Goal: Task Accomplishment & Management: Manage account settings

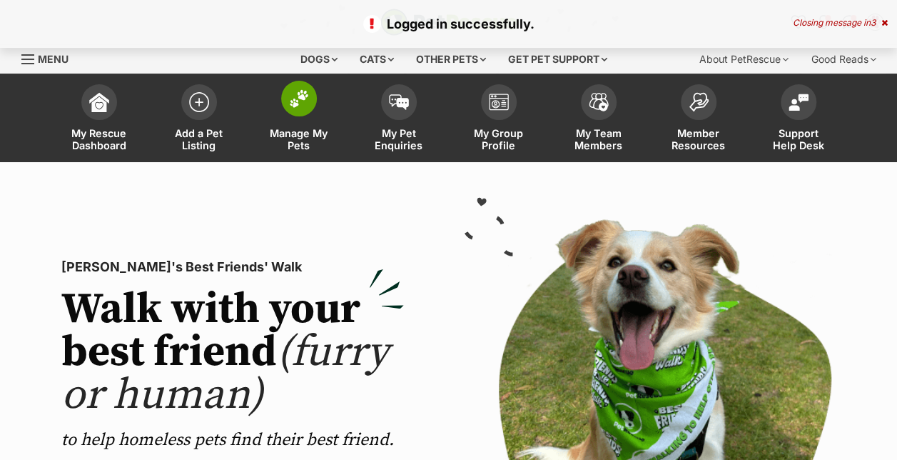
click at [305, 121] on link "Manage My Pets" at bounding box center [299, 119] width 100 height 85
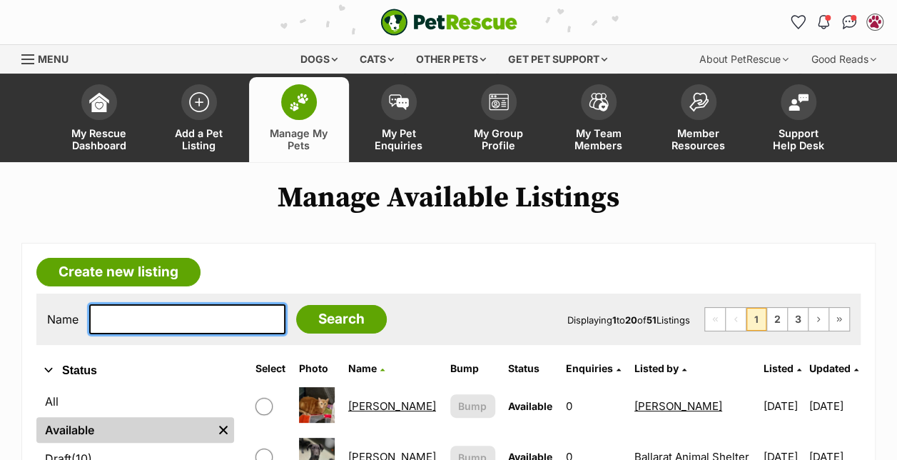
click at [173, 311] on input "text" at bounding box center [187, 319] width 196 height 30
type input "lulu"
click at [296, 305] on input "Search" at bounding box center [341, 319] width 91 height 29
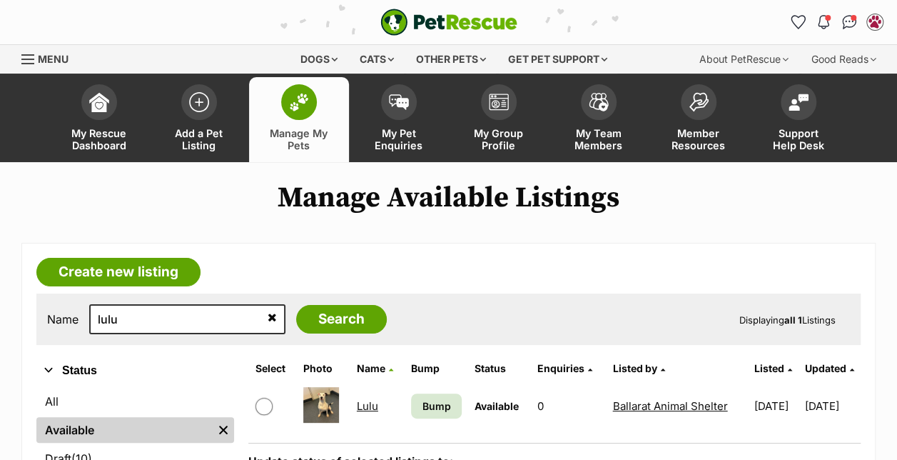
click at [351, 397] on td "Lulu" at bounding box center [377, 405] width 53 height 49
click at [357, 403] on link "Lulu" at bounding box center [367, 406] width 21 height 14
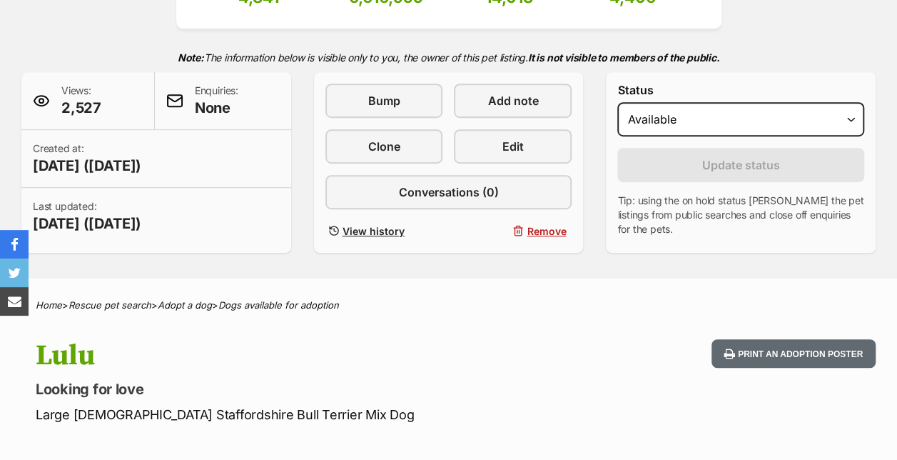
scroll to position [273, 0]
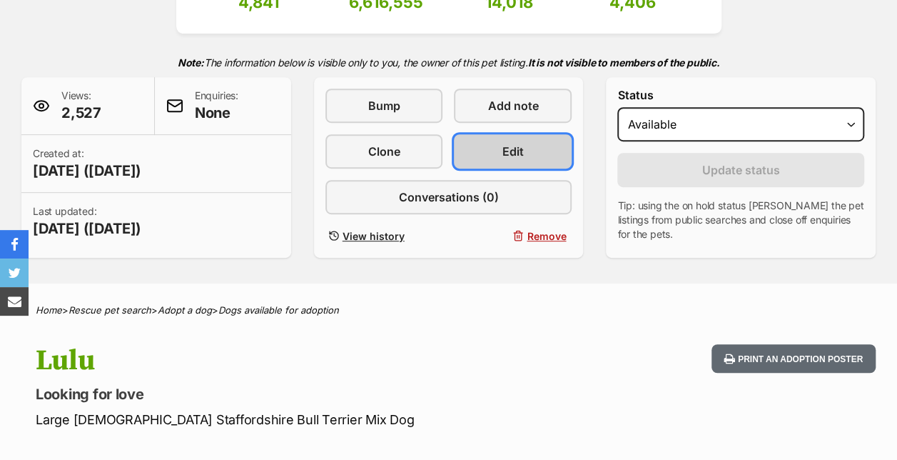
click at [502, 141] on link "Edit" at bounding box center [513, 151] width 118 height 34
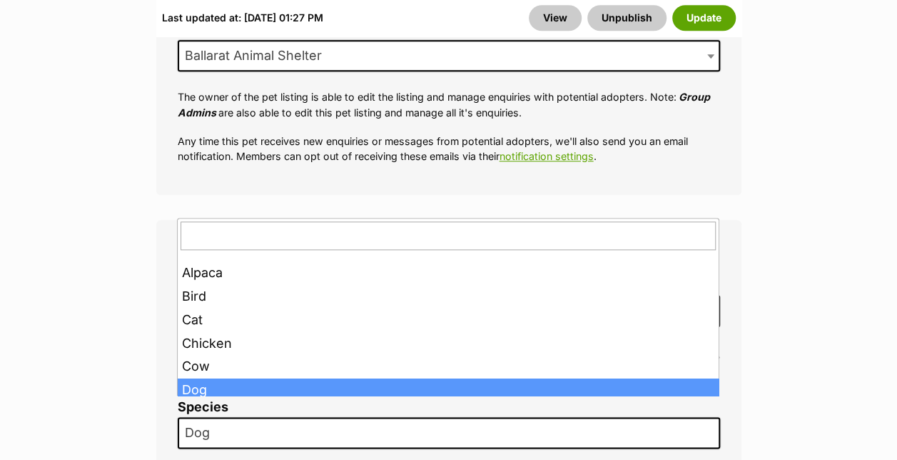
click at [283, 417] on span "Dog" at bounding box center [449, 432] width 542 height 31
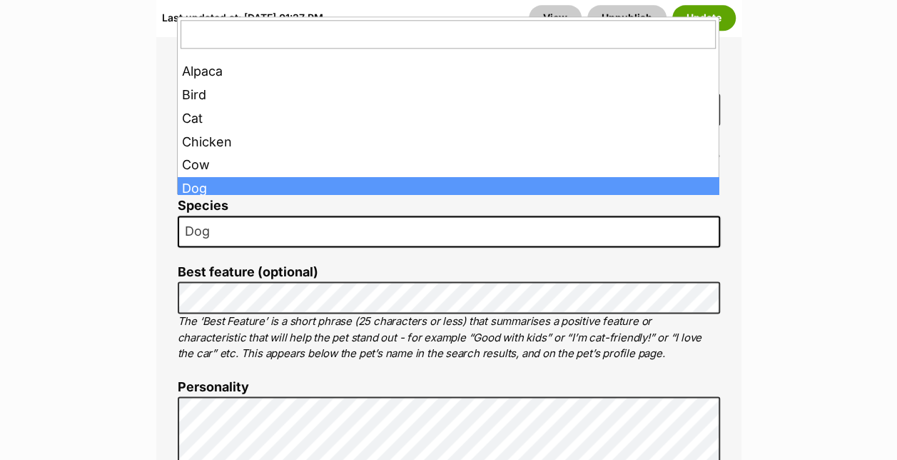
scroll to position [863, 0]
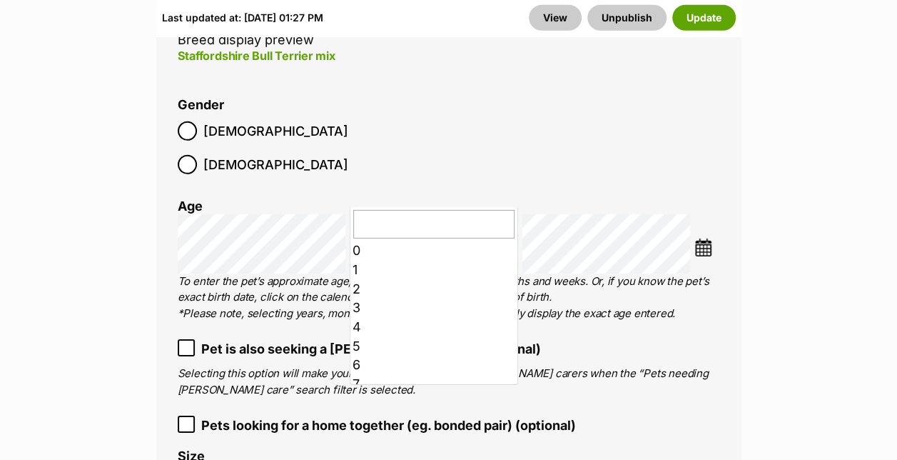
scroll to position [0, 0]
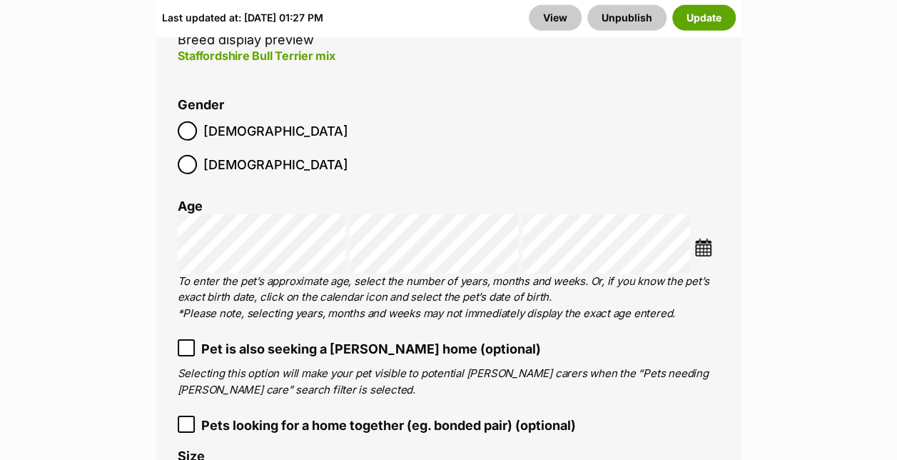
click at [709, 238] on img at bounding box center [703, 247] width 18 height 18
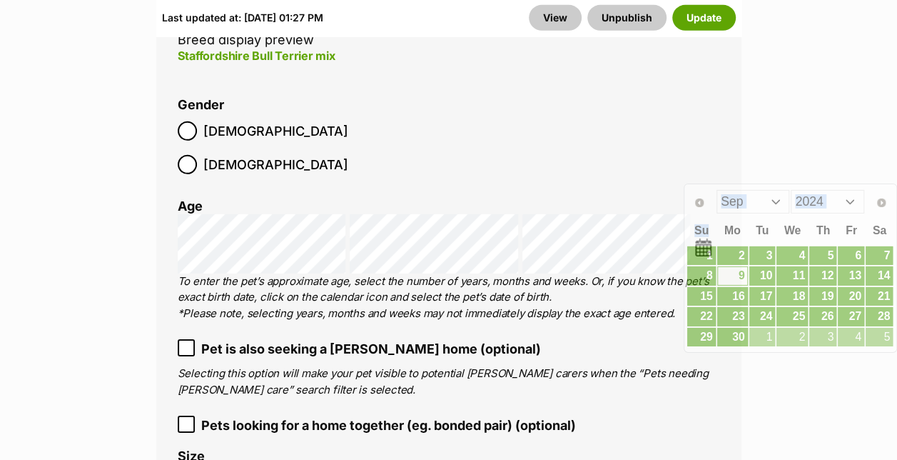
click at [709, 193] on div "Prev Next Jan Feb Mar Apr May Jun Jul Aug Sep Oct Nov Dec 2014 2015 2016 2017 2…" at bounding box center [789, 201] width 207 height 29
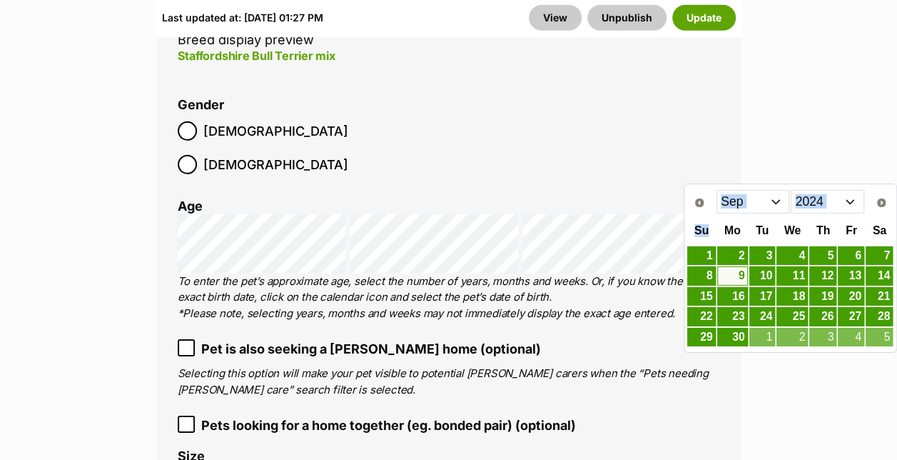
drag, startPoint x: 709, startPoint y: 193, endPoint x: 763, endPoint y: 206, distance: 55.0
click at [763, 206] on select "Jan Feb Mar Apr May Jun Jul Aug Sep Oct Nov Dec" at bounding box center [752, 201] width 73 height 23
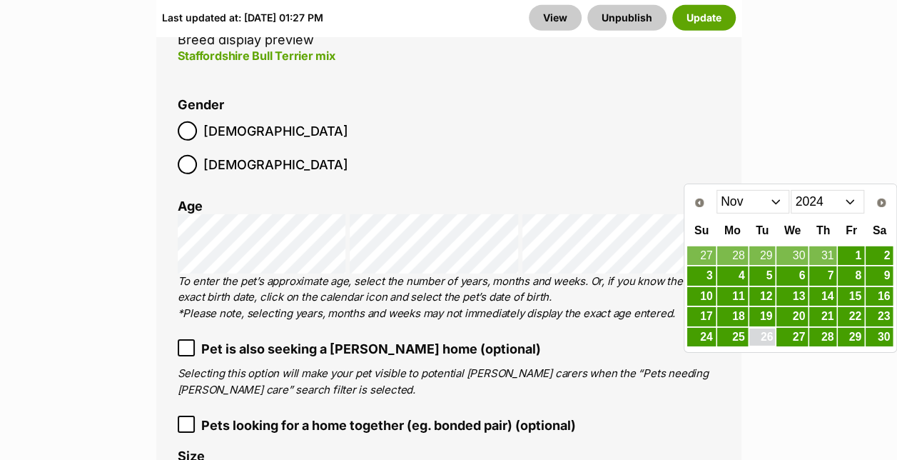
click at [763, 328] on link "26" at bounding box center [762, 337] width 26 height 18
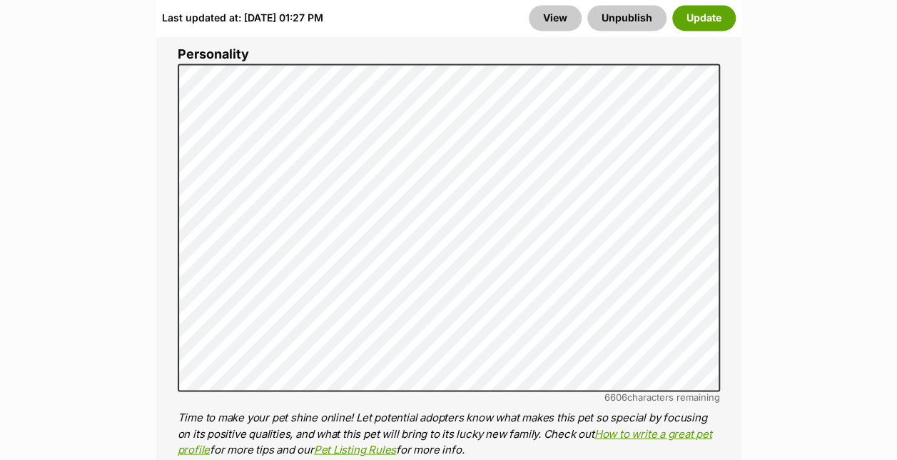
scroll to position [1179, 0]
click at [699, 19] on button "Update" at bounding box center [704, 18] width 64 height 26
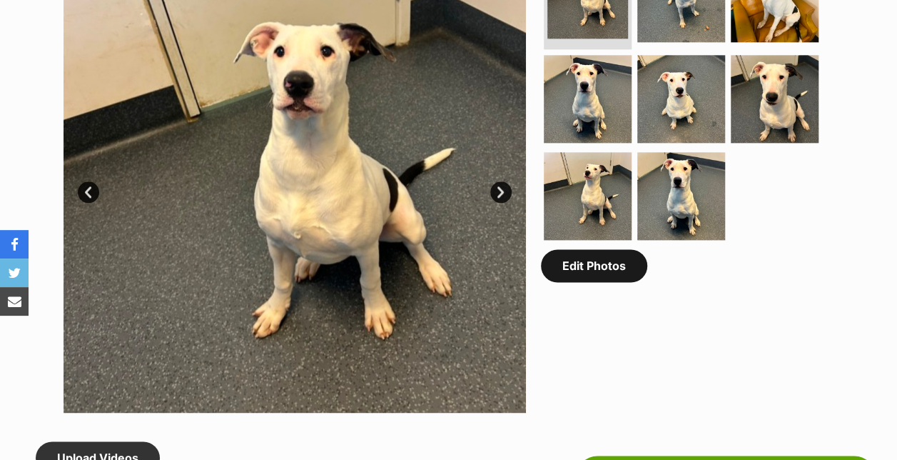
scroll to position [802, 0]
click at [597, 282] on link "Edit Photos" at bounding box center [594, 265] width 106 height 33
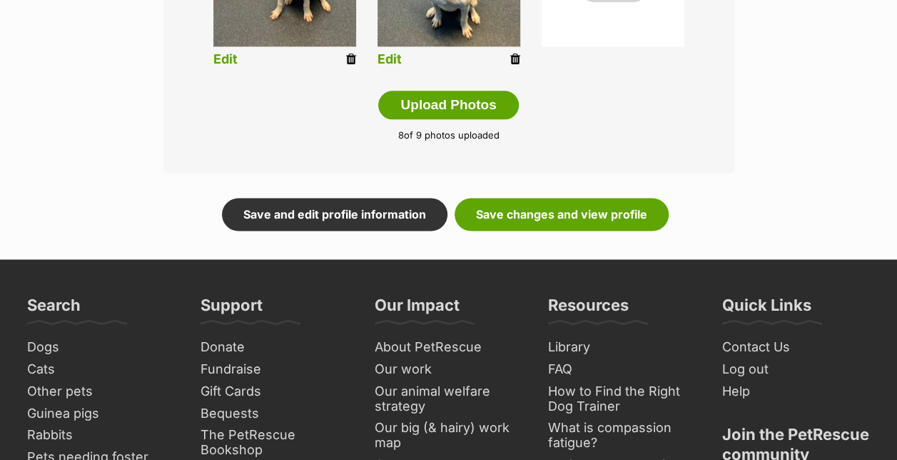
scroll to position [875, 0]
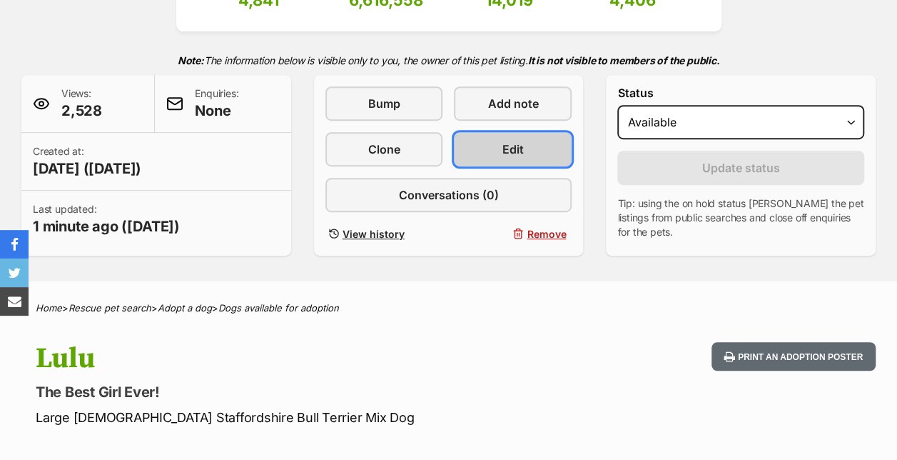
click at [511, 149] on span "Edit" at bounding box center [512, 149] width 21 height 17
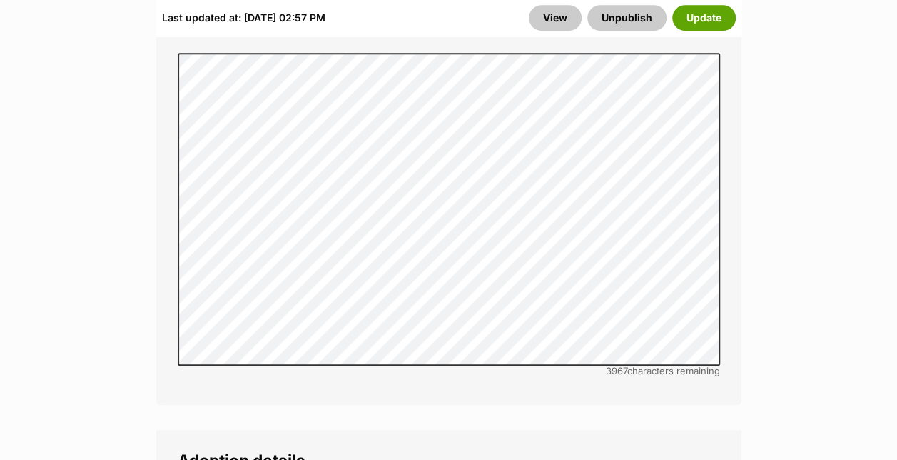
scroll to position [3202, 0]
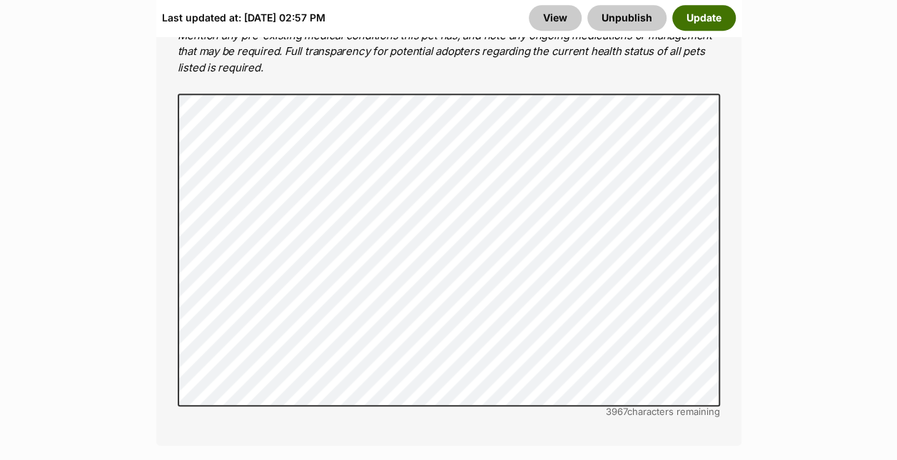
click at [724, 20] on button "Update" at bounding box center [704, 18] width 64 height 26
